Goal: Navigation & Orientation: Find specific page/section

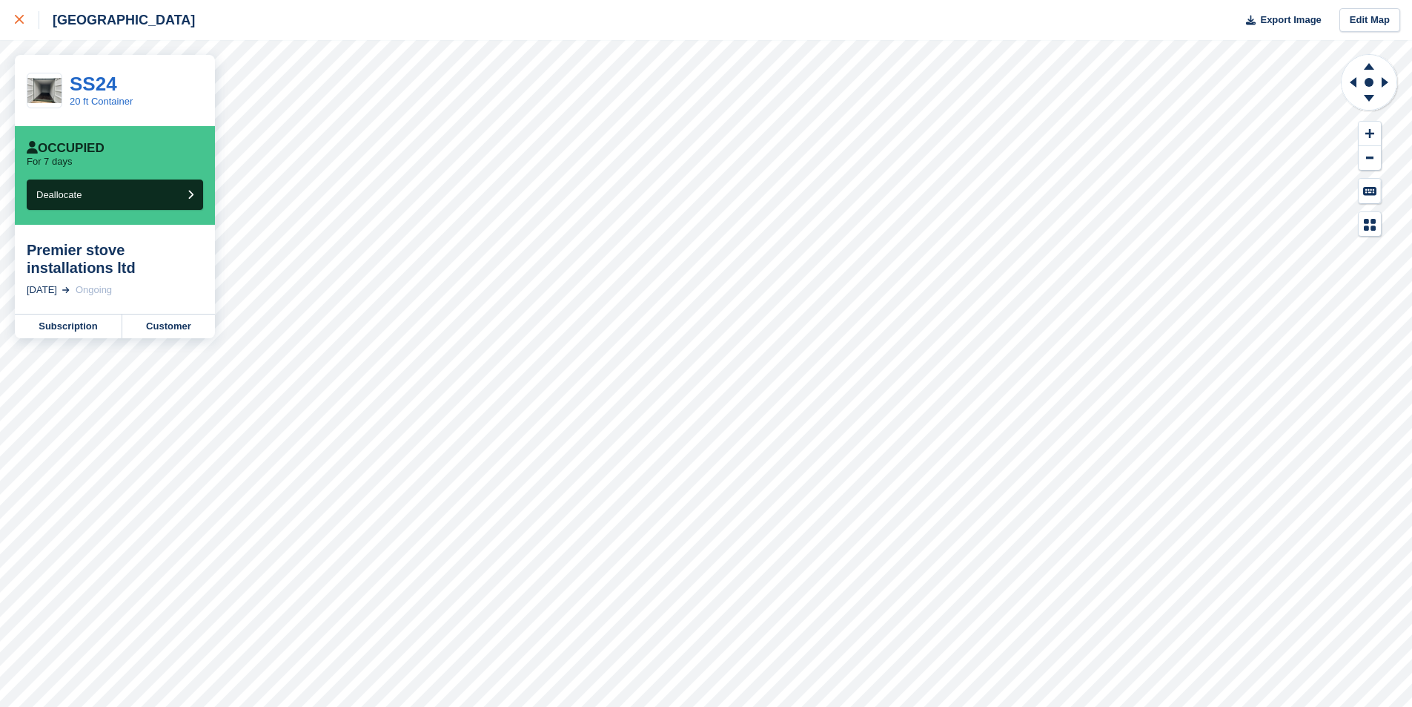
click at [18, 24] on icon at bounding box center [19, 19] width 9 height 9
